Goal: Information Seeking & Learning: Compare options

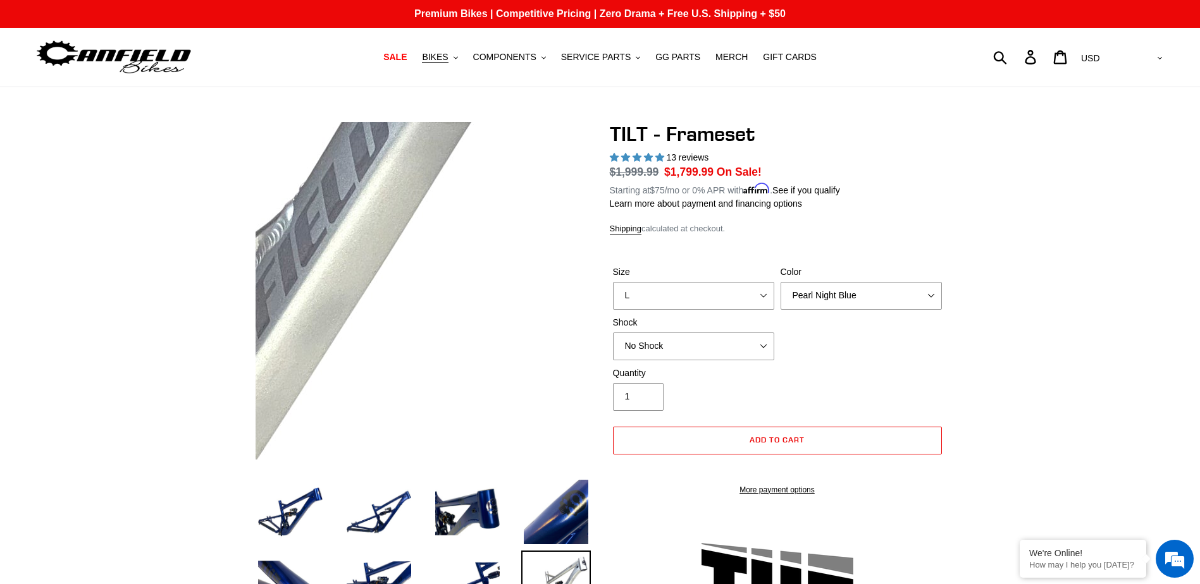
select select "L"
select select "highest-rating"
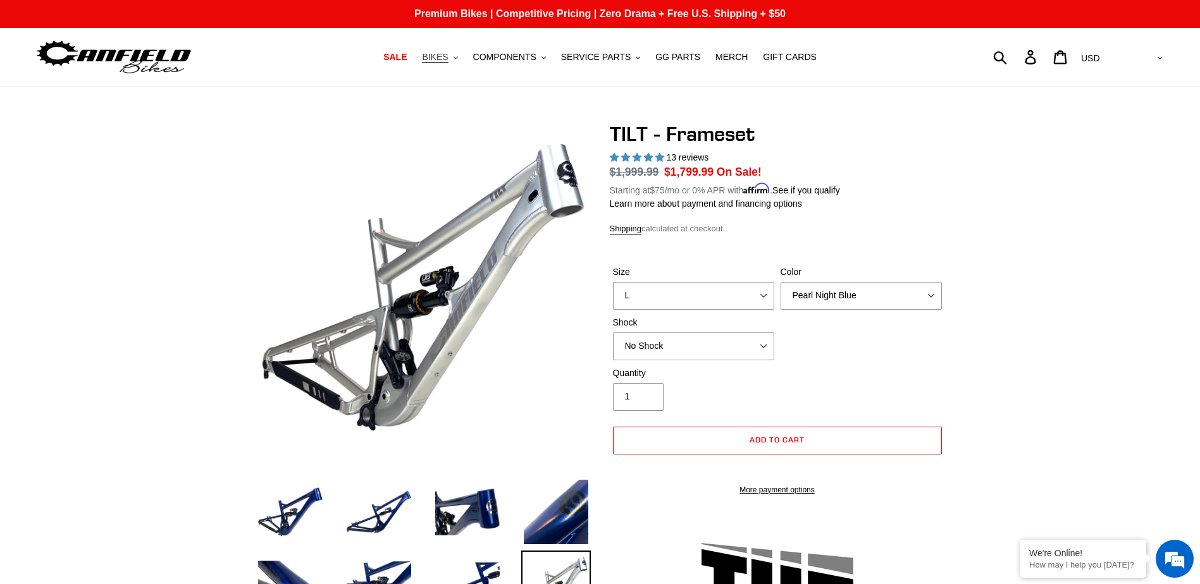
click at [448, 61] on span "BIKES" at bounding box center [435, 57] width 26 height 11
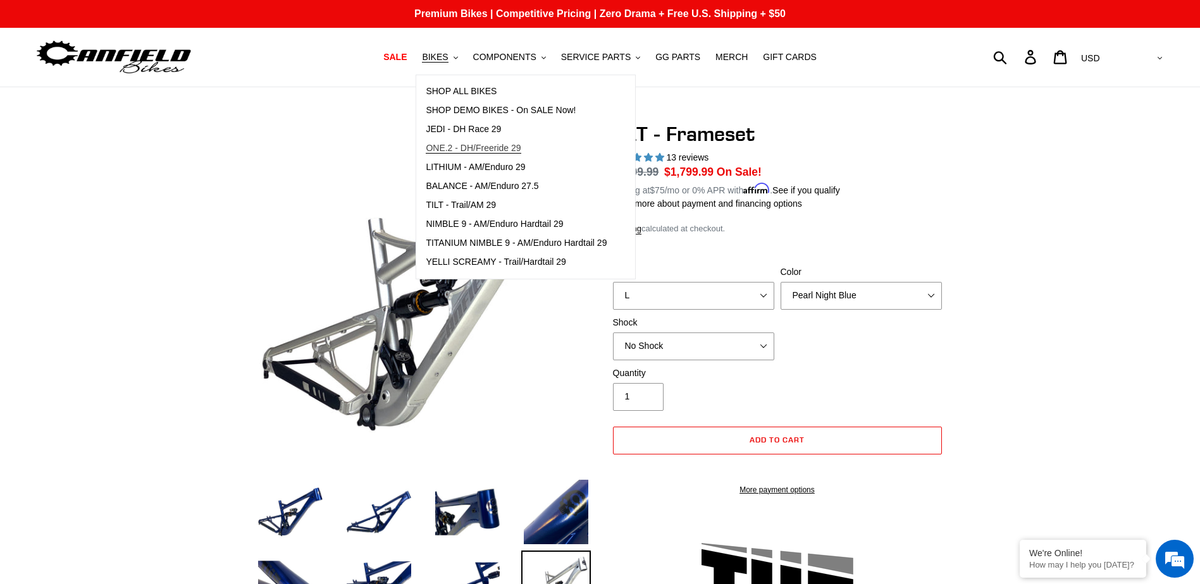
click at [493, 149] on span "ONE.2 - DH/Freeride 29" at bounding box center [473, 148] width 95 height 11
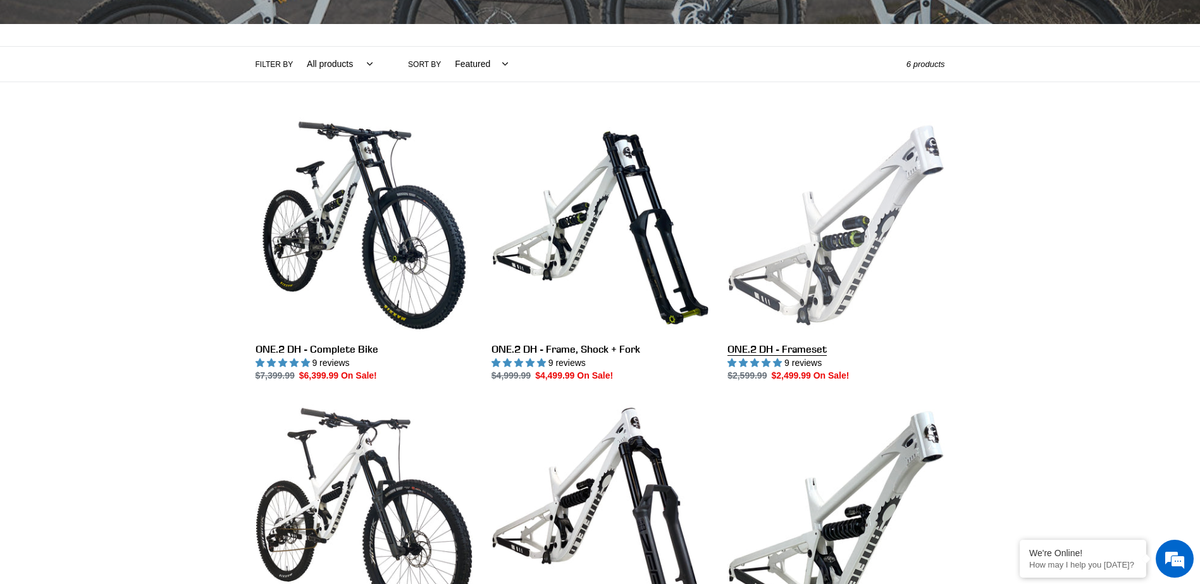
click at [834, 243] on link "ONE.2 DH - Frameset" at bounding box center [835, 250] width 217 height 266
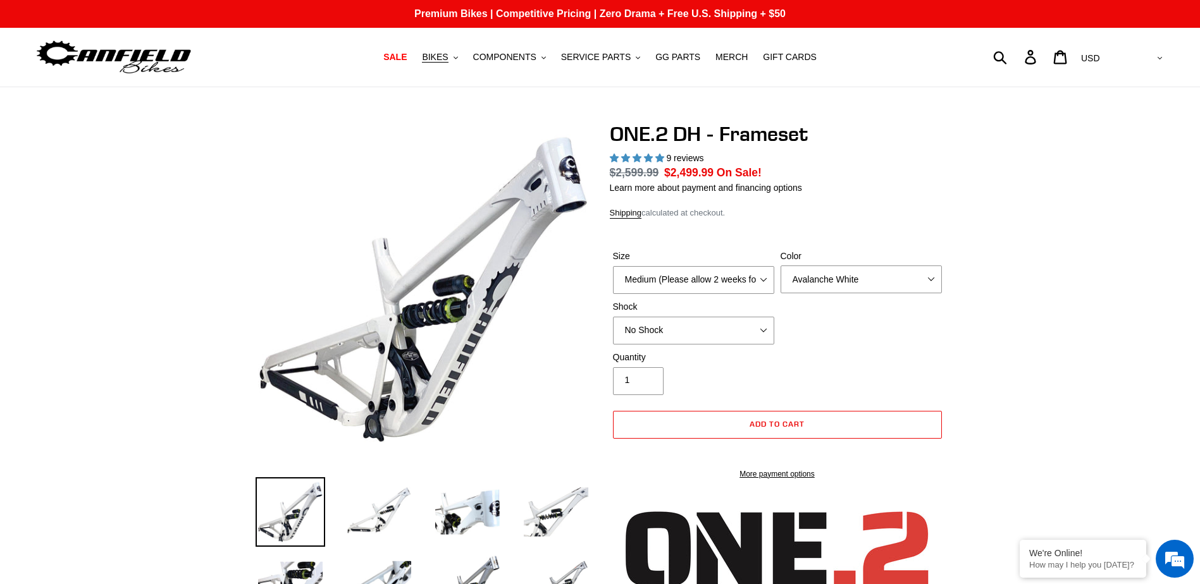
select select "highest-rating"
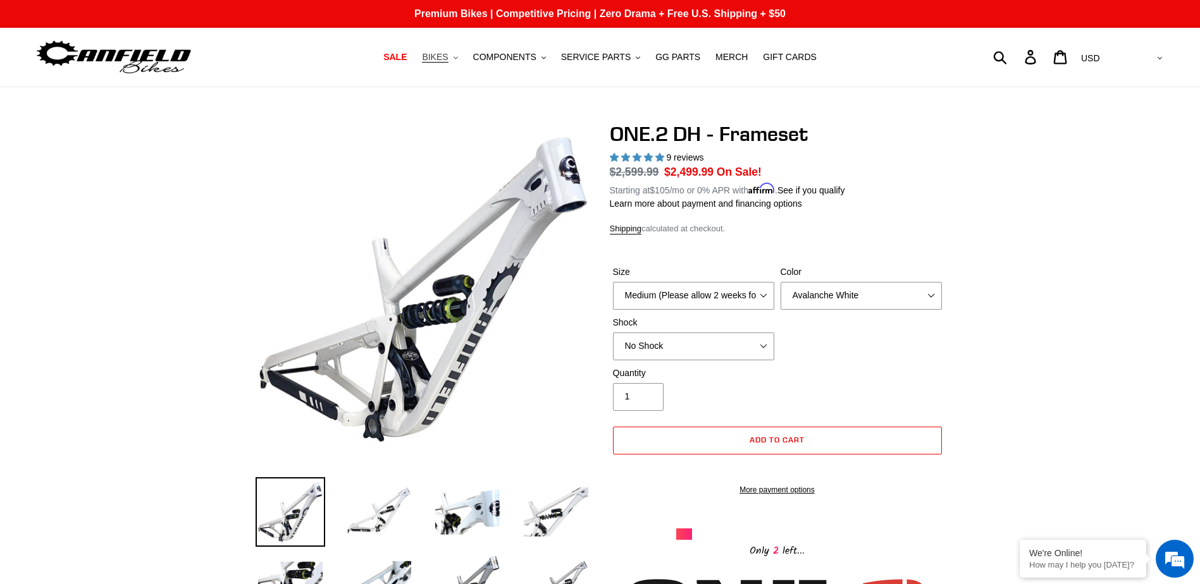
click at [448, 58] on span "BIKES" at bounding box center [435, 57] width 26 height 11
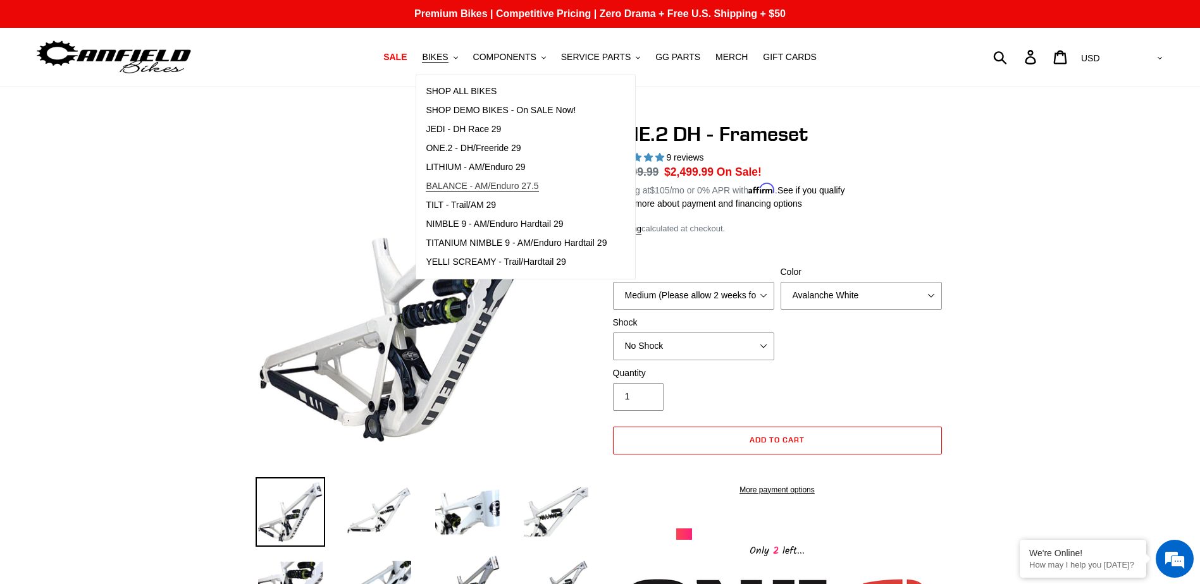
click at [496, 185] on span "BALANCE - AM/Enduro 27.5" at bounding box center [482, 186] width 113 height 11
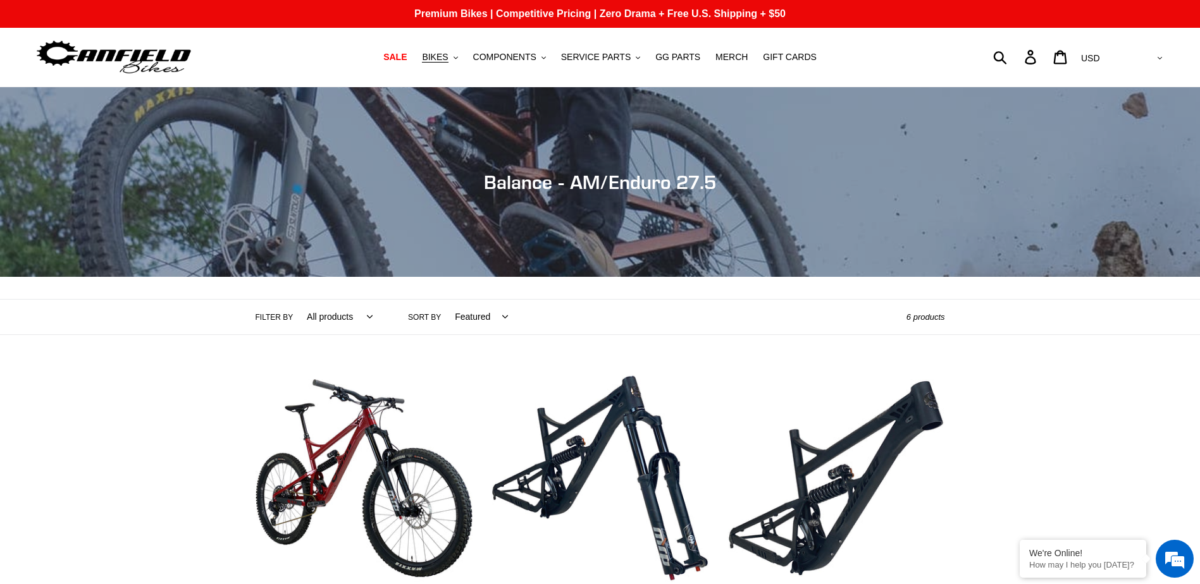
scroll to position [379, 0]
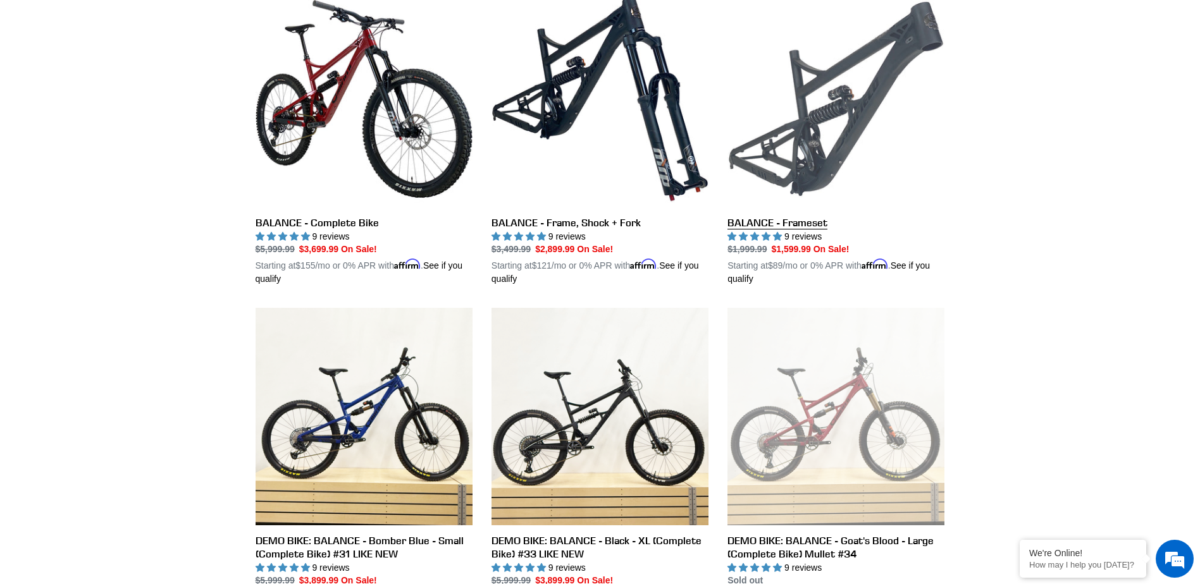
click at [797, 169] on link "BALANCE - Frameset" at bounding box center [835, 139] width 217 height 296
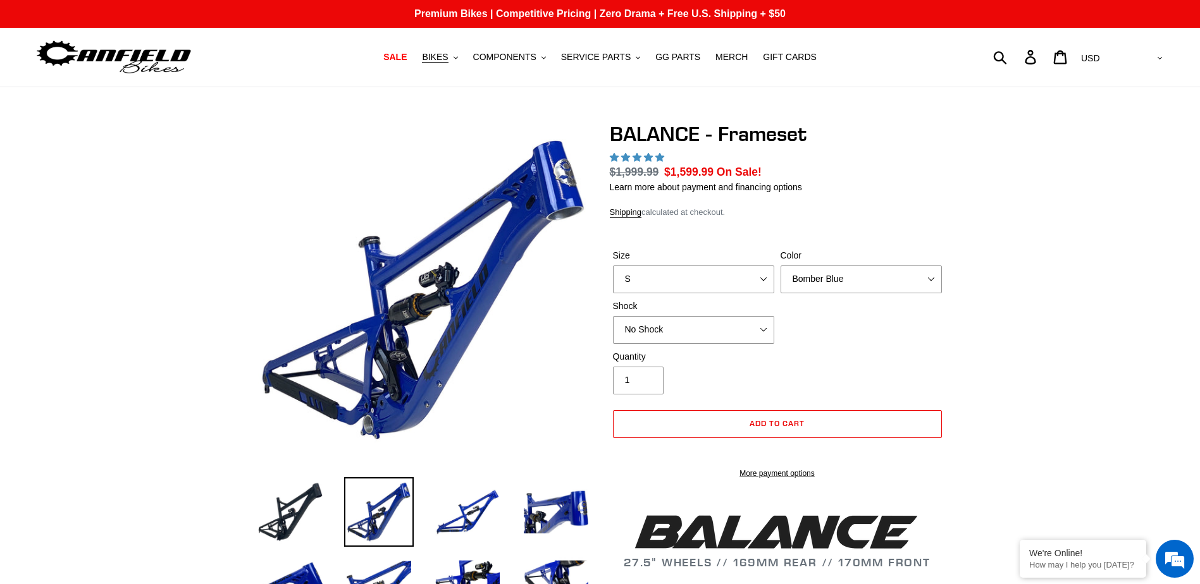
select select "highest-rating"
